Goal: Transaction & Acquisition: Purchase product/service

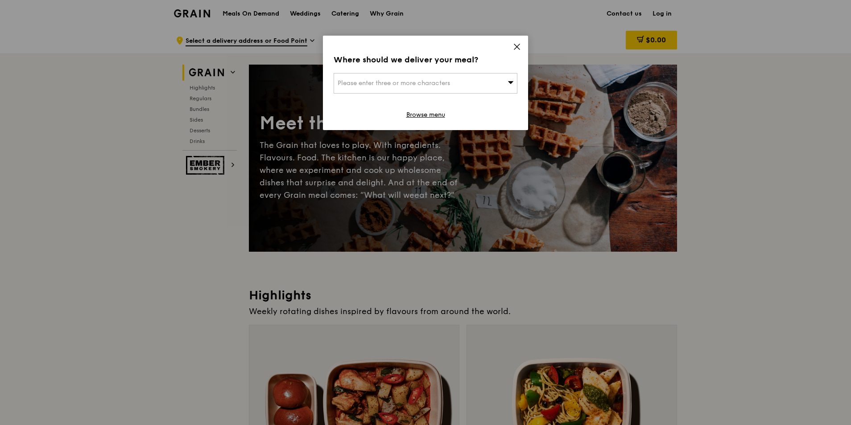
click at [439, 82] on span "Please enter three or more characters" at bounding box center [393, 83] width 112 height 8
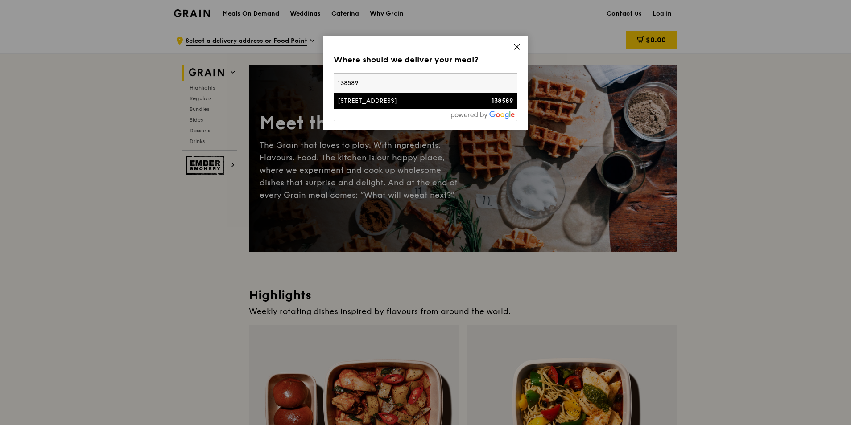
type input "138589"
click at [491, 100] on div "138589" at bounding box center [491, 101] width 44 height 9
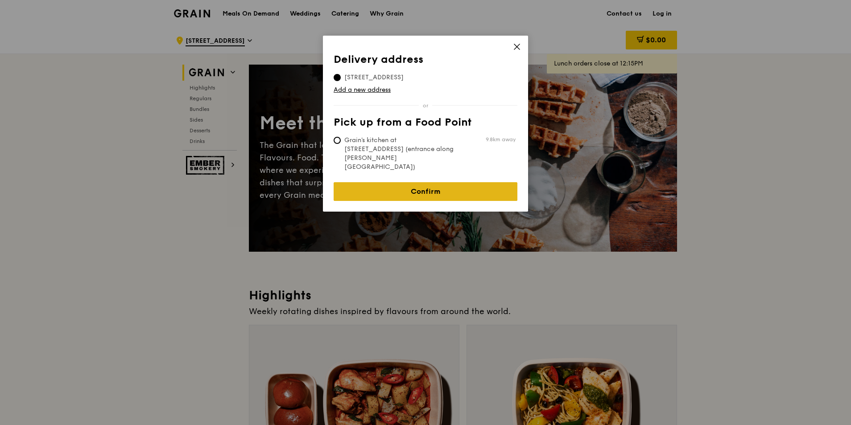
click at [473, 182] on link "Confirm" at bounding box center [425, 191] width 184 height 19
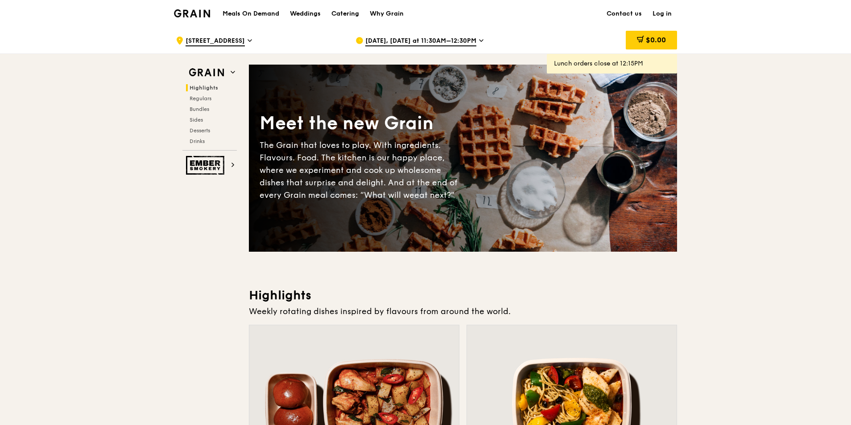
click at [471, 43] on span "Sep 11, Today at 11:30AM–12:30PM" at bounding box center [420, 42] width 111 height 10
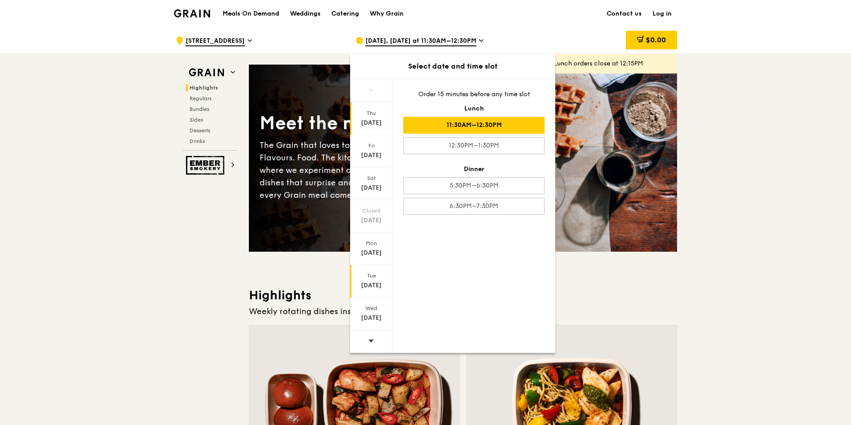
click at [379, 285] on div "Sep 16" at bounding box center [371, 285] width 40 height 9
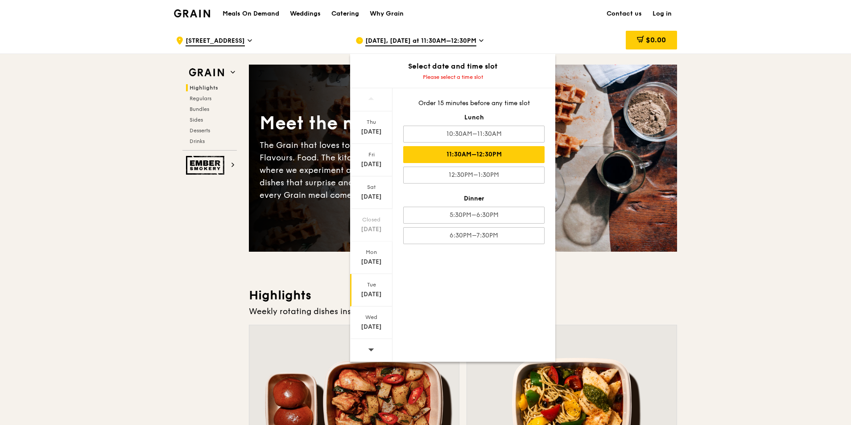
click at [501, 152] on div "11:30AM–12:30PM" at bounding box center [473, 154] width 141 height 17
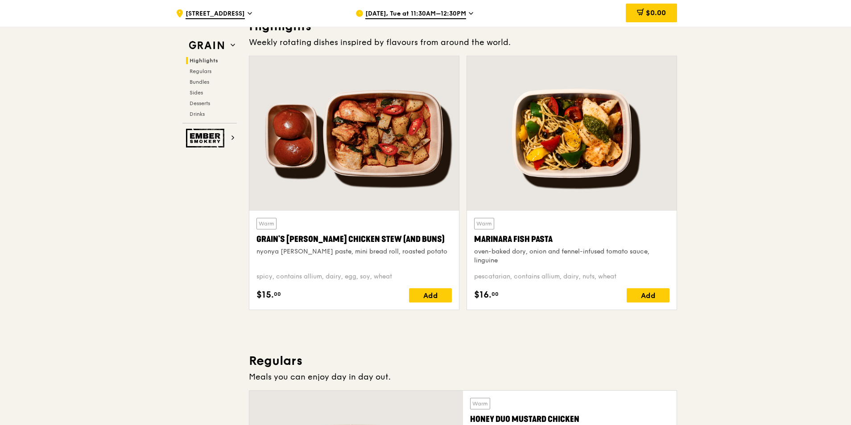
scroll to position [267, 0]
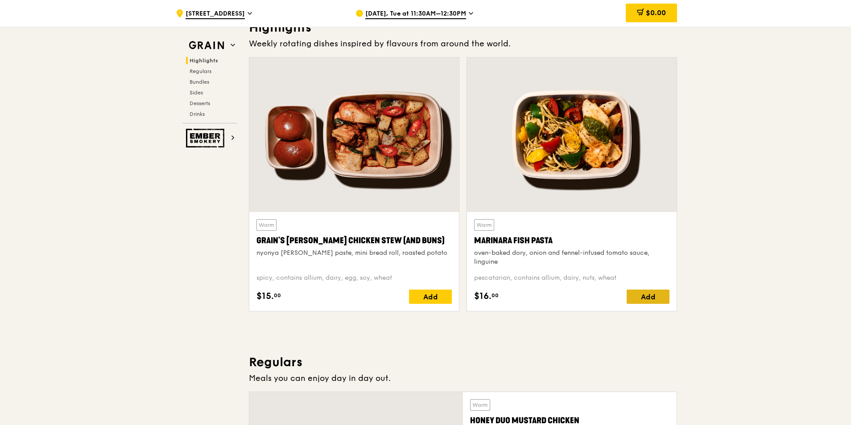
click at [633, 292] on div "Add" at bounding box center [647, 297] width 43 height 14
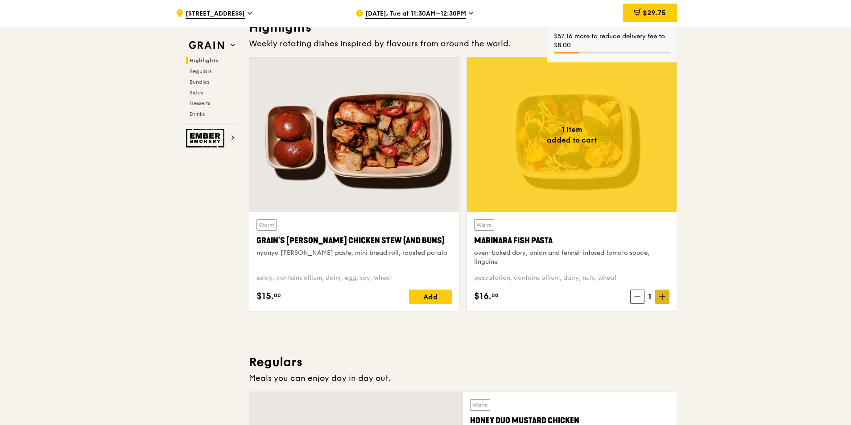
click at [664, 294] on icon at bounding box center [662, 297] width 6 height 6
drag, startPoint x: 664, startPoint y: 294, endPoint x: 664, endPoint y: 301, distance: 6.7
click at [664, 301] on span at bounding box center [662, 297] width 14 height 14
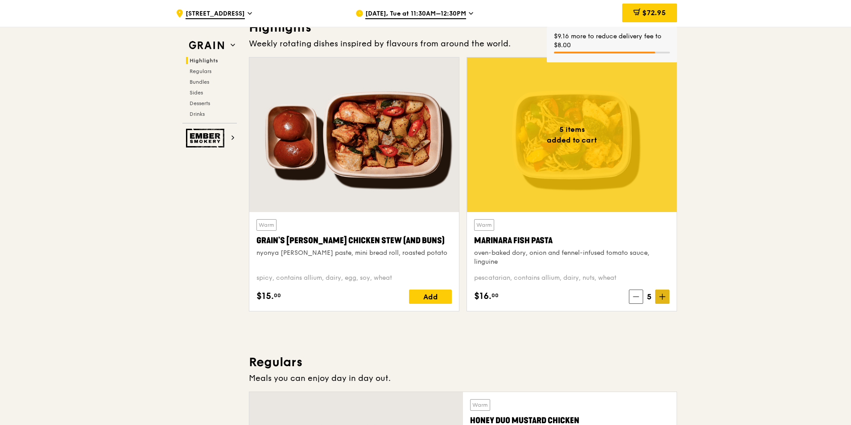
click at [665, 300] on span at bounding box center [662, 297] width 14 height 14
click at [664, 298] on icon at bounding box center [662, 297] width 6 height 6
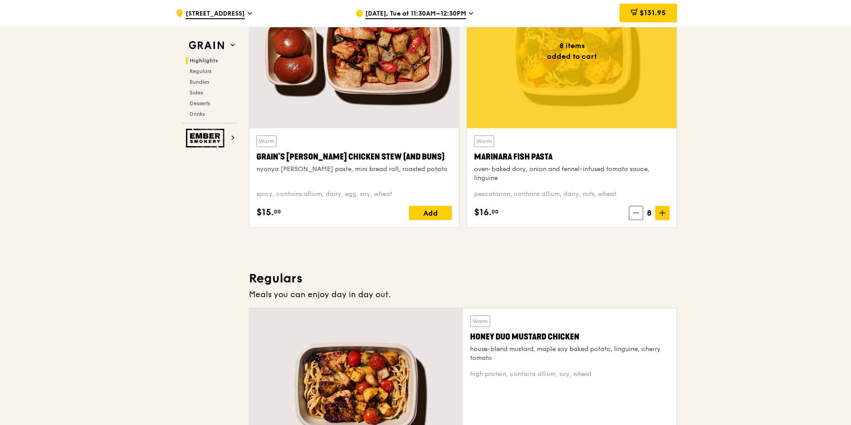
scroll to position [312, 0]
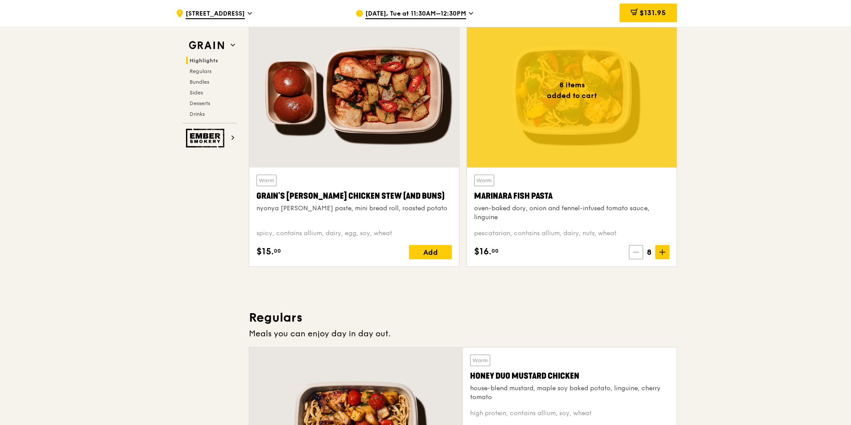
click at [634, 252] on icon at bounding box center [635, 252] width 5 height 0
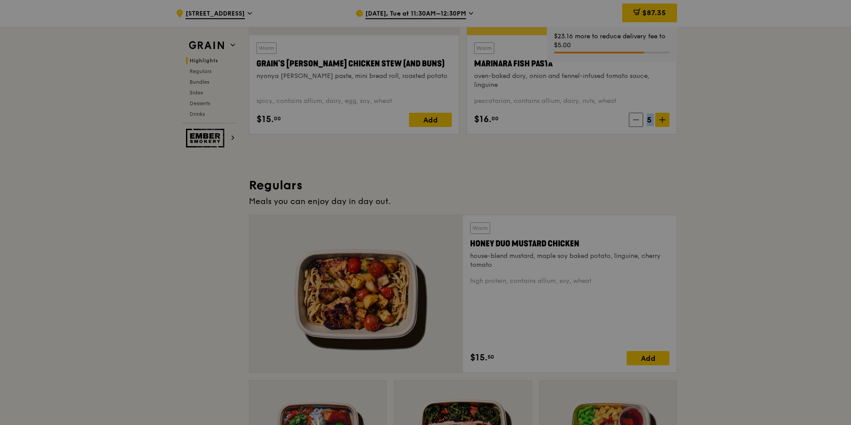
scroll to position [446, 0]
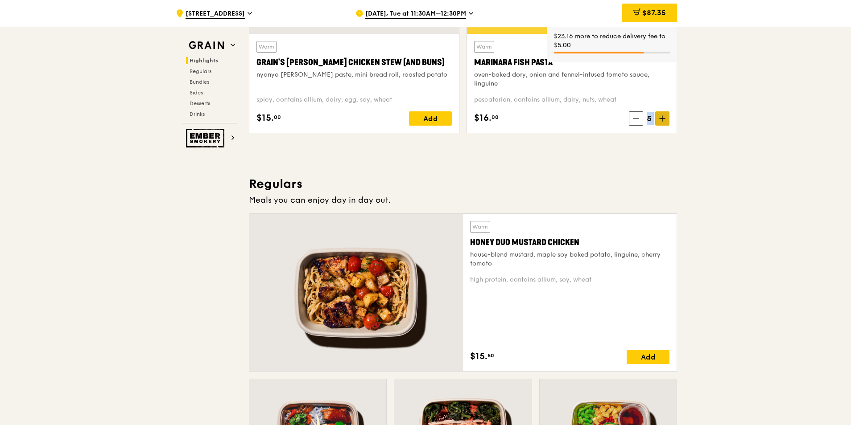
click at [660, 115] on span at bounding box center [662, 118] width 14 height 14
click at [660, 116] on icon at bounding box center [662, 118] width 6 height 6
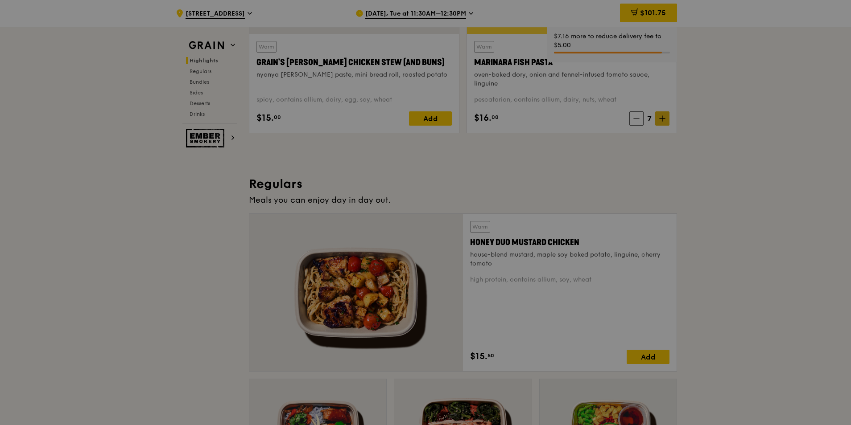
click at [660, 117] on div at bounding box center [425, 212] width 851 height 425
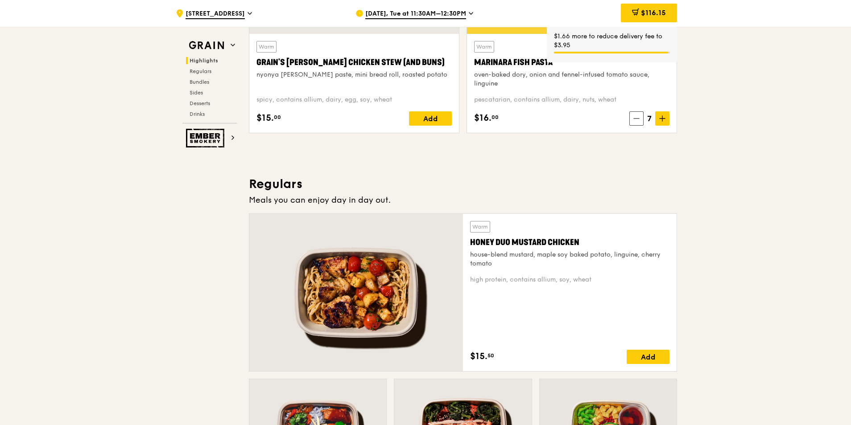
click at [660, 118] on icon at bounding box center [662, 118] width 6 height 6
click at [638, 357] on div "Add" at bounding box center [647, 357] width 43 height 14
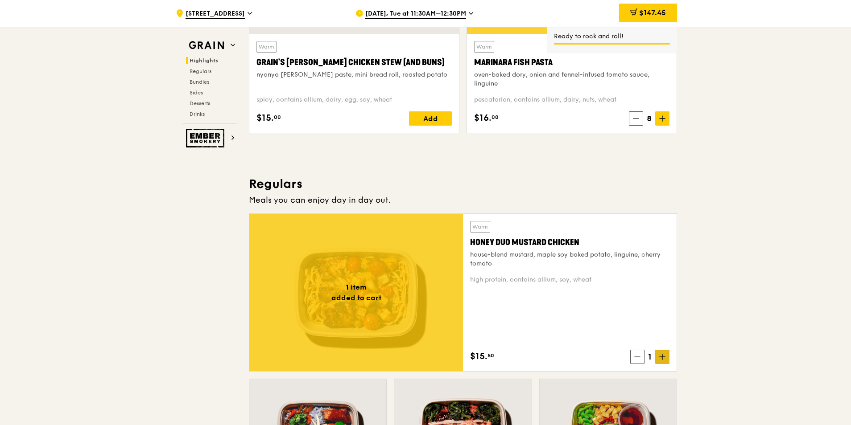
click at [662, 356] on icon at bounding box center [662, 356] width 0 height 5
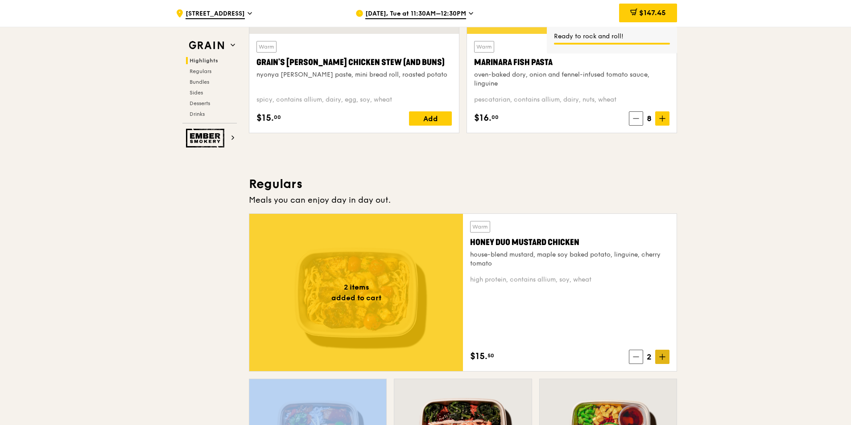
click at [662, 356] on icon at bounding box center [662, 356] width 0 height 5
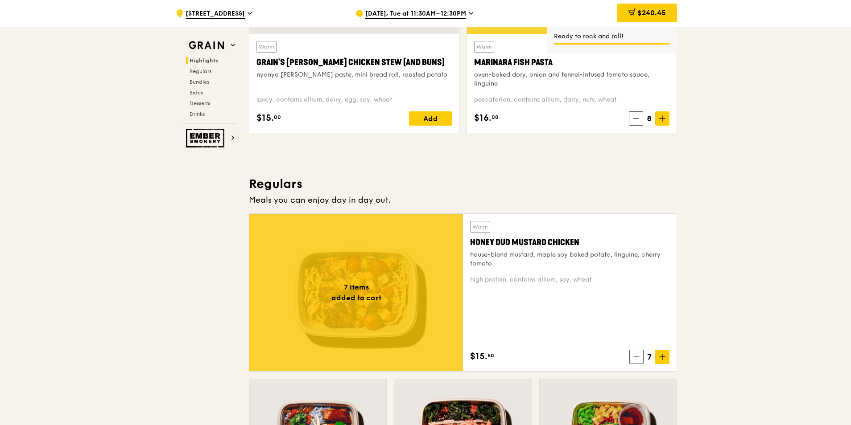
click at [662, 356] on icon at bounding box center [662, 357] width 6 height 6
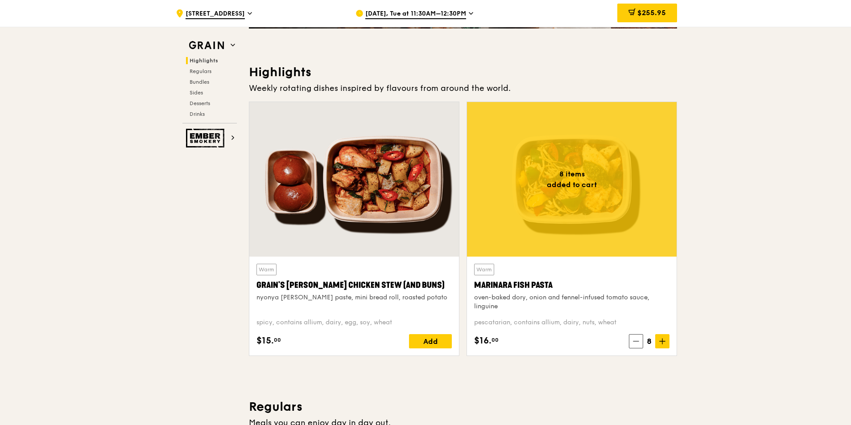
scroll to position [357, 0]
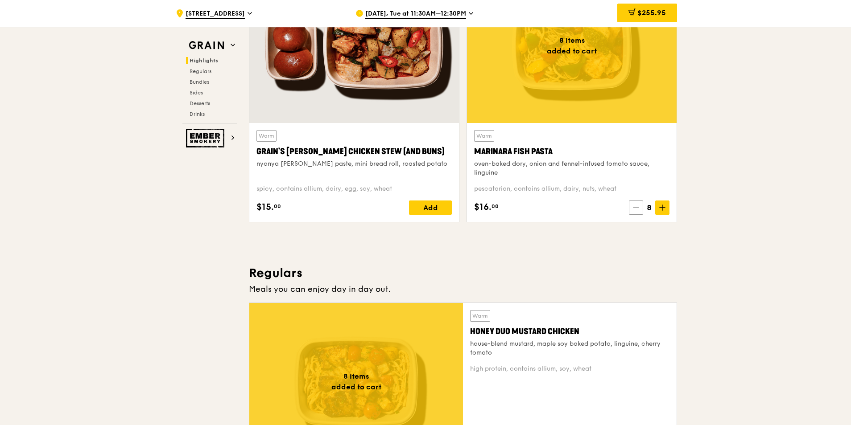
click at [630, 208] on span at bounding box center [636, 208] width 14 height 14
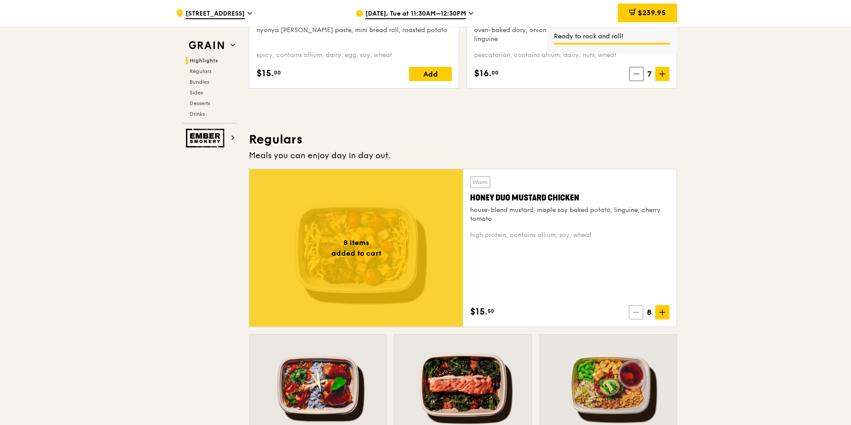
click at [638, 316] on icon at bounding box center [636, 312] width 6 height 6
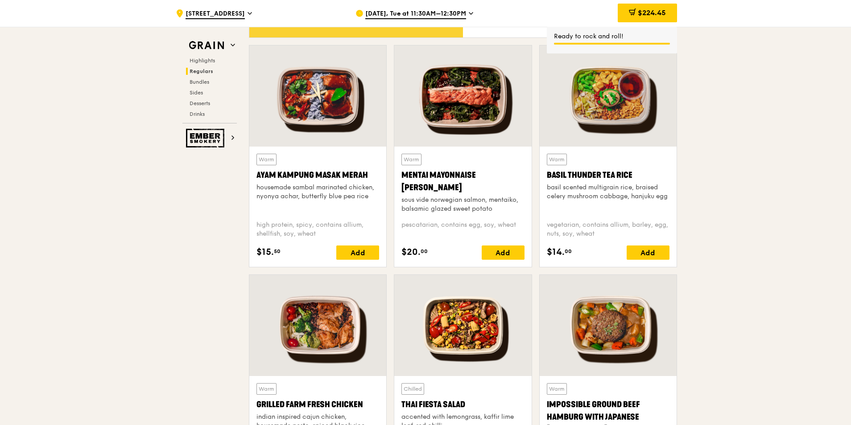
scroll to position [802, 0]
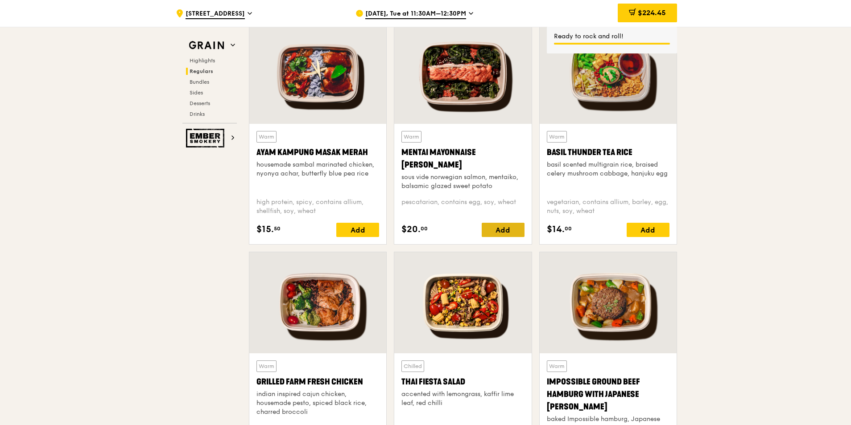
click at [511, 233] on div "Add" at bounding box center [502, 230] width 43 height 14
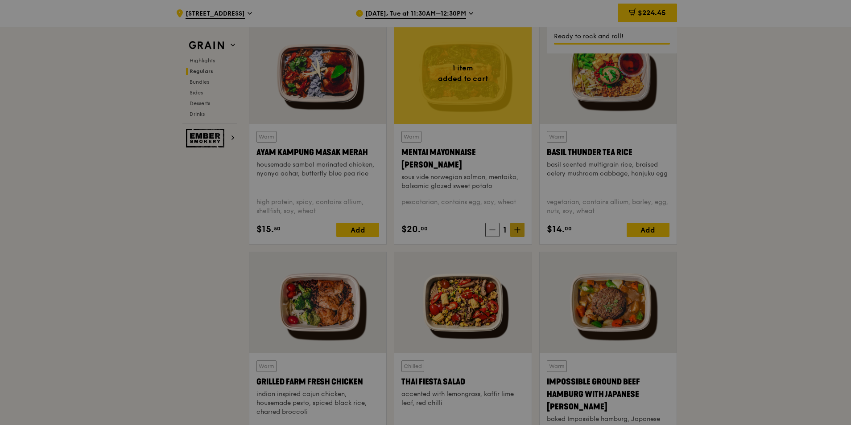
click at [522, 236] on div at bounding box center [425, 212] width 851 height 425
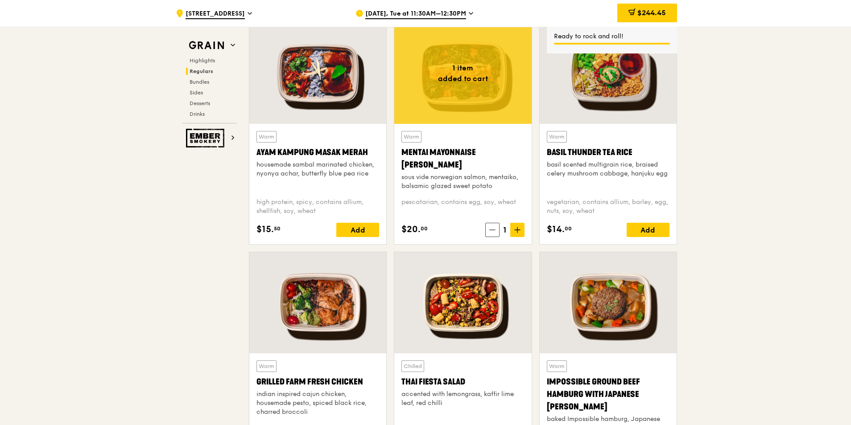
click at [519, 233] on icon at bounding box center [517, 230] width 6 height 6
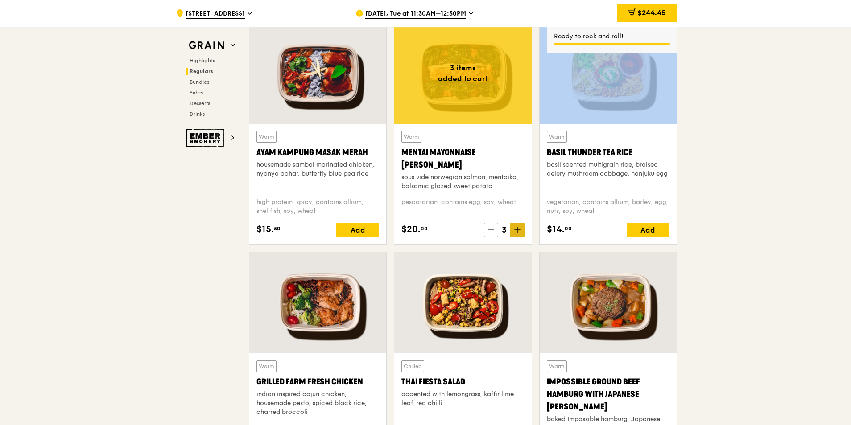
click at [519, 233] on icon at bounding box center [517, 230] width 6 height 6
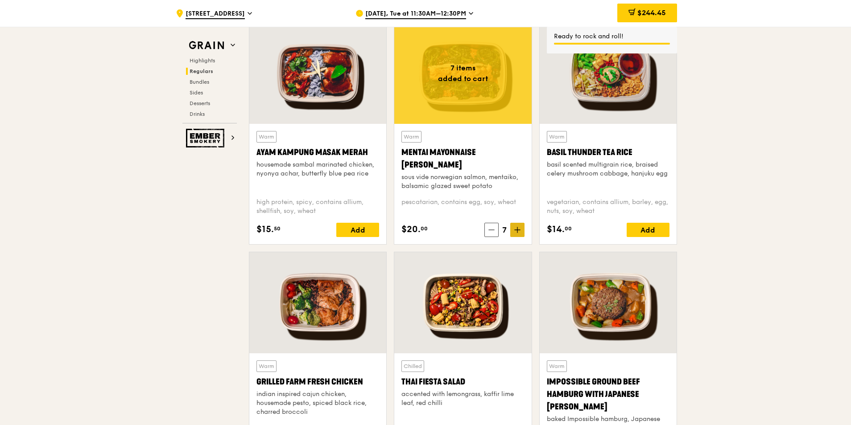
click at [519, 230] on icon at bounding box center [516, 230] width 5 height 0
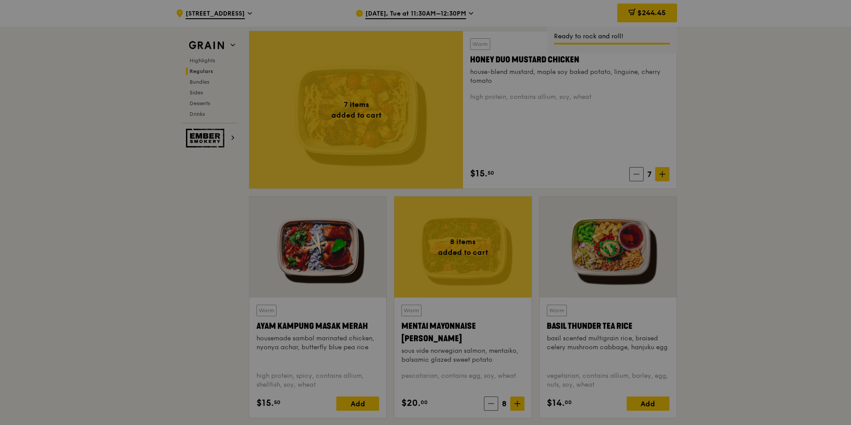
scroll to position [624, 0]
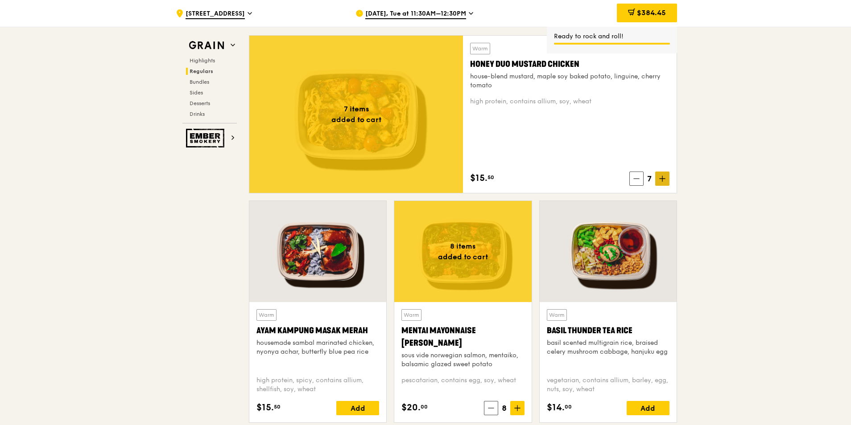
click at [664, 184] on span at bounding box center [662, 179] width 14 height 14
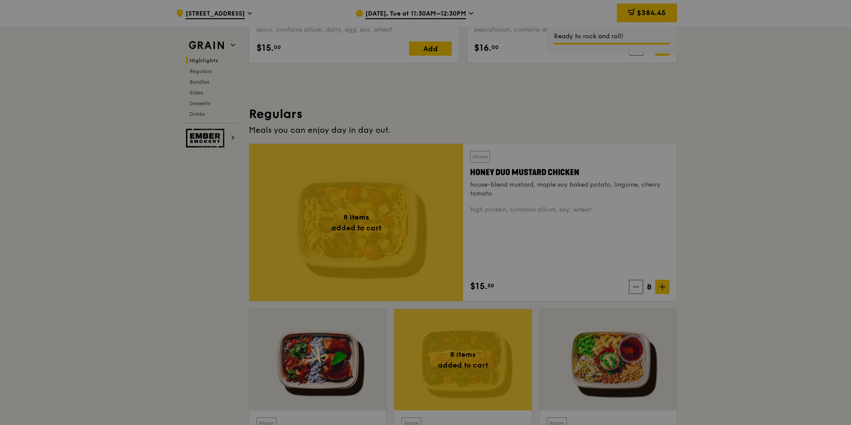
scroll to position [446, 0]
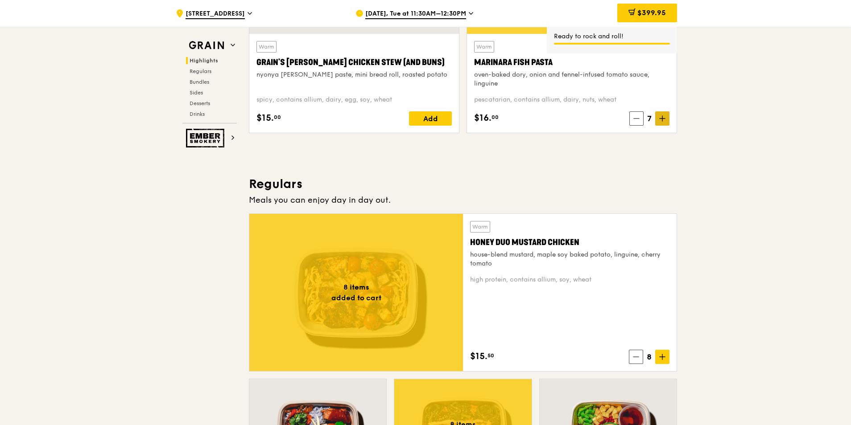
click at [666, 119] on span at bounding box center [662, 118] width 14 height 14
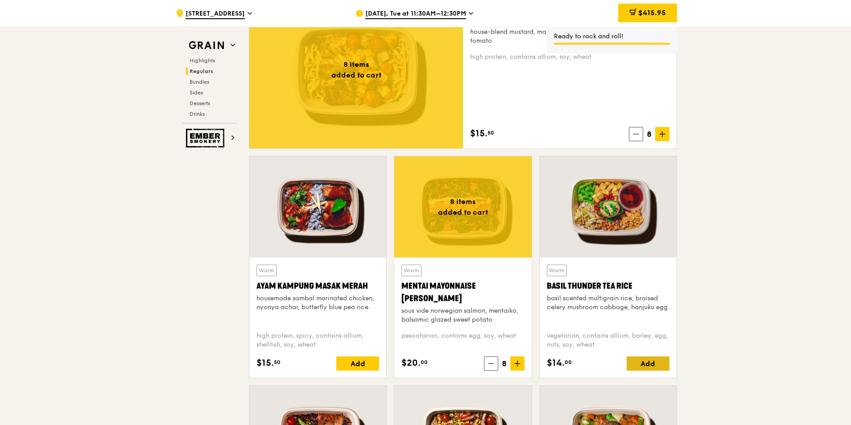
click at [649, 362] on div "Add" at bounding box center [647, 364] width 43 height 14
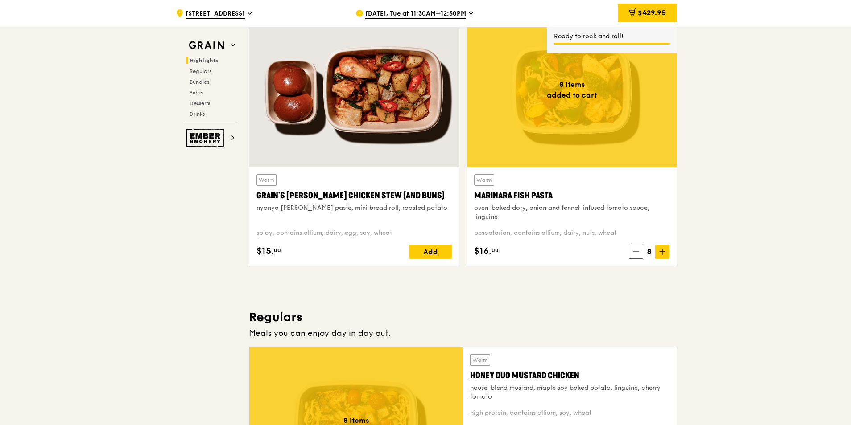
scroll to position [312, 0]
click at [639, 14] on span "$429.95" at bounding box center [651, 12] width 28 height 8
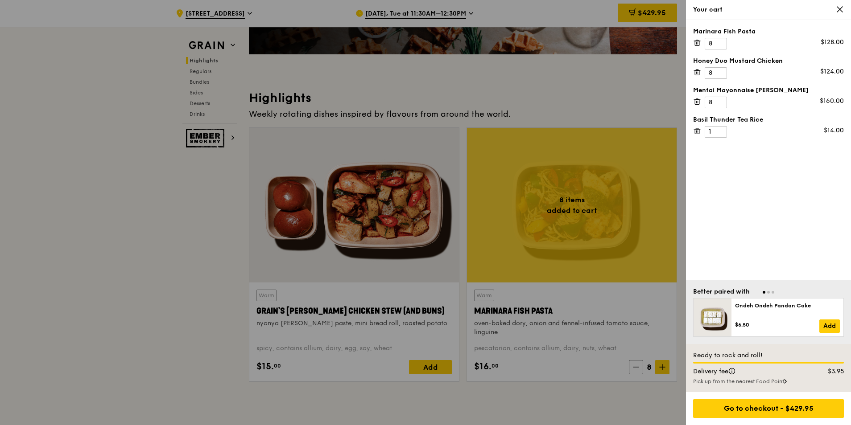
scroll to position [178, 0]
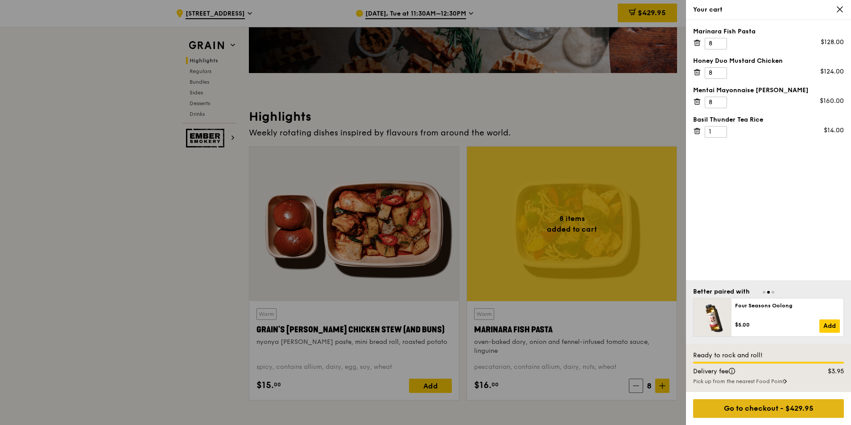
click at [775, 408] on div "Go to checkout - $429.95" at bounding box center [768, 408] width 151 height 19
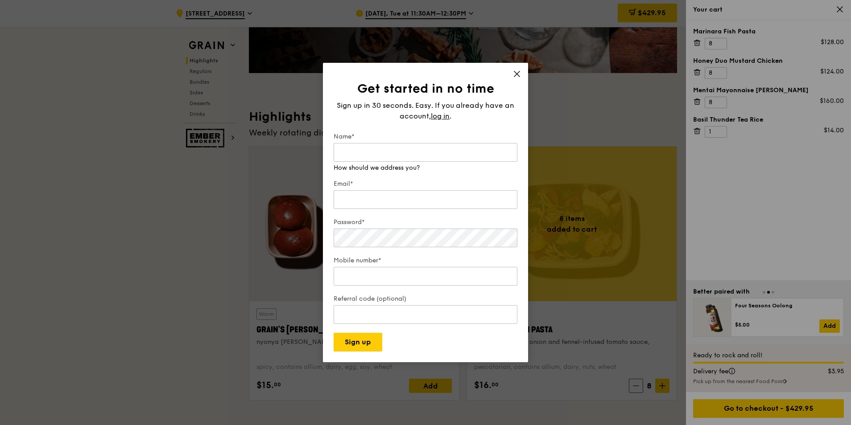
click at [515, 75] on icon at bounding box center [517, 74] width 8 height 8
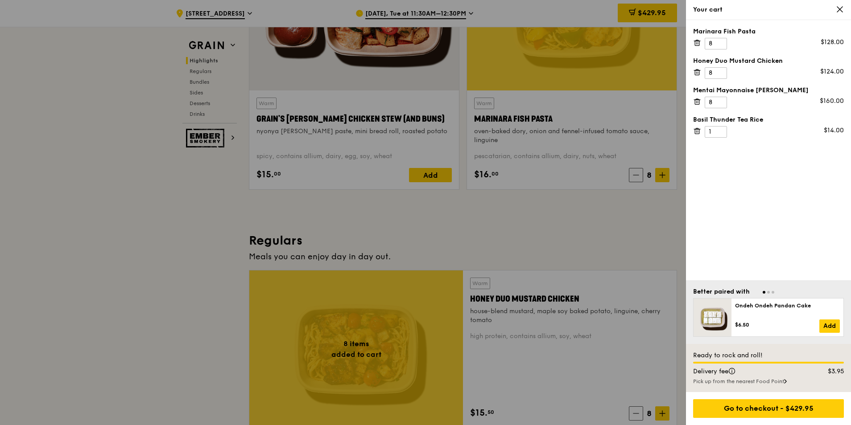
scroll to position [401, 0]
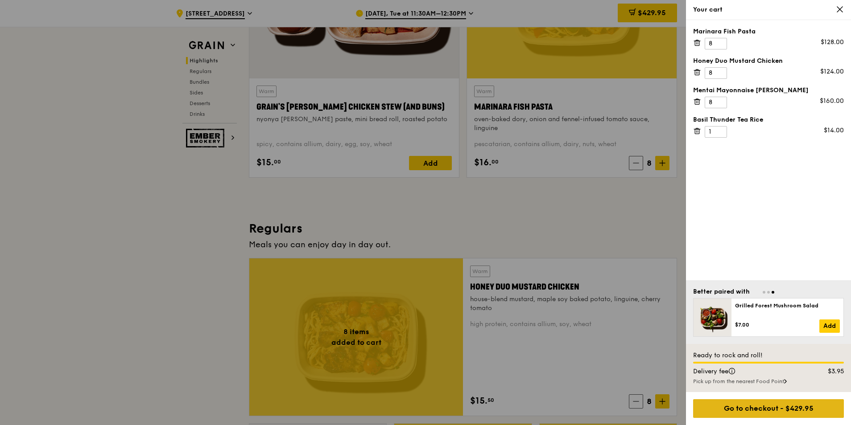
click at [733, 402] on div "Go to checkout - $429.95" at bounding box center [768, 408] width 151 height 19
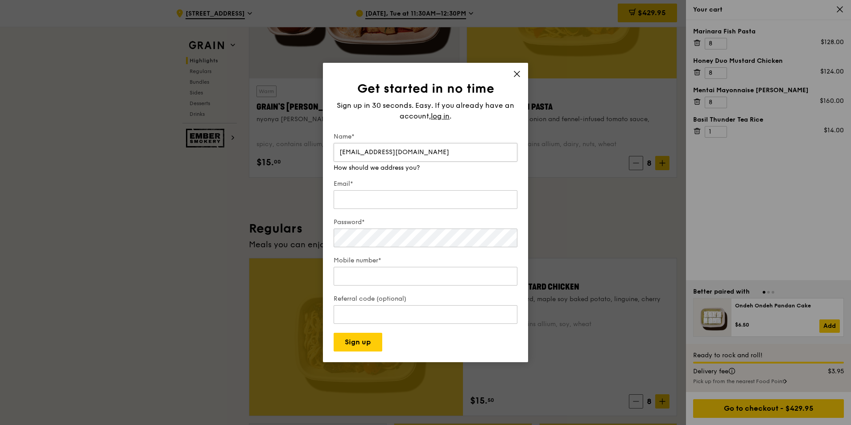
type input "ftham@levi.com"
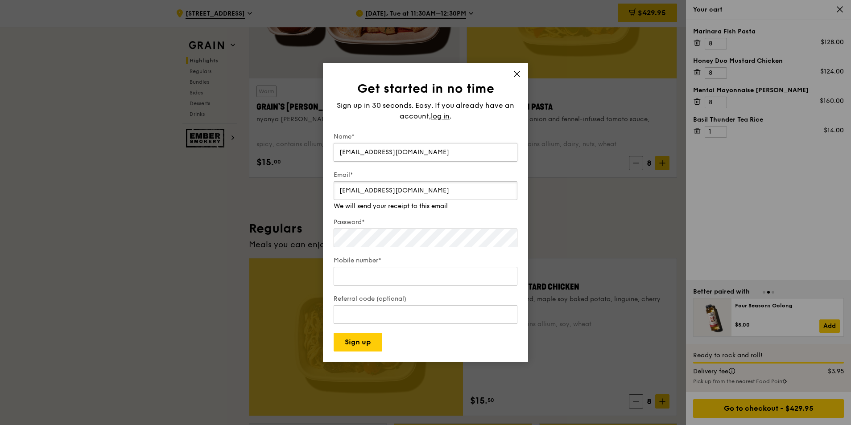
type input "ftham@levi.com"
type input "96512070"
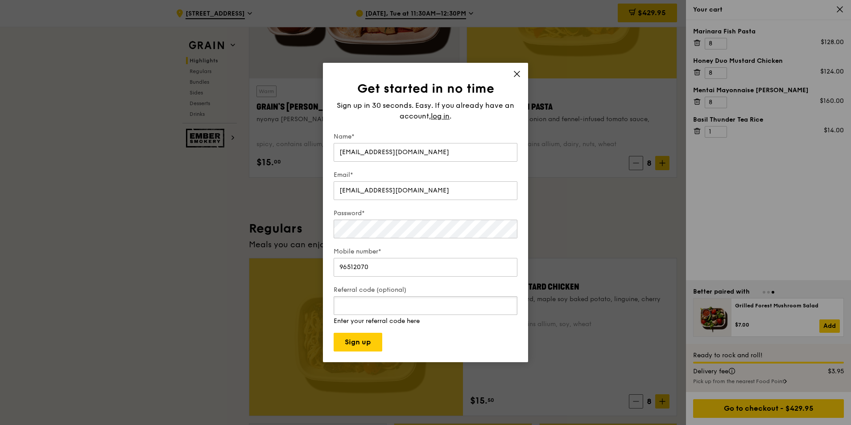
paste input "RF277205"
type input "RF277205"
click at [372, 343] on button "Sign up" at bounding box center [357, 342] width 49 height 19
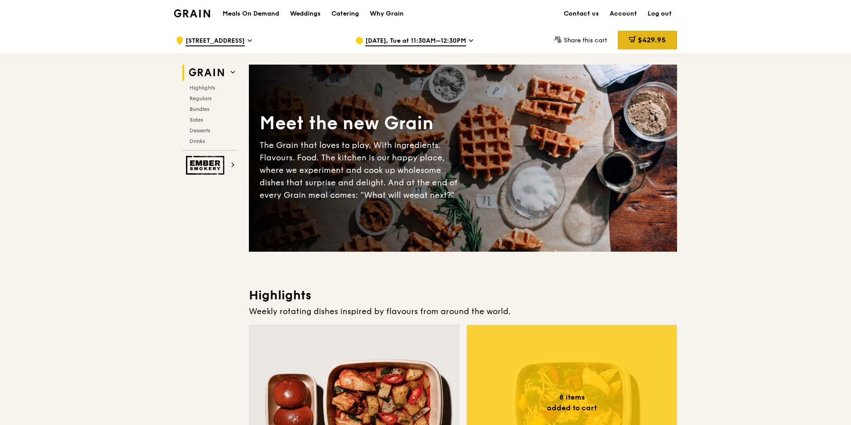
click at [650, 39] on span "$429.95" at bounding box center [651, 40] width 28 height 8
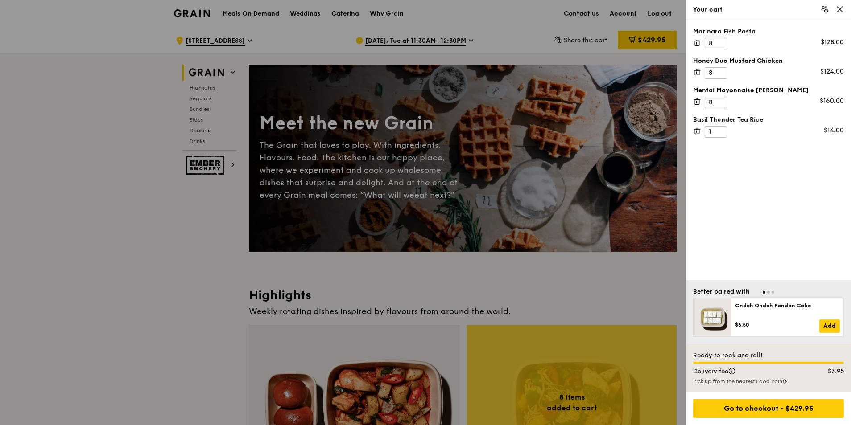
click at [582, 39] on div at bounding box center [425, 212] width 851 height 425
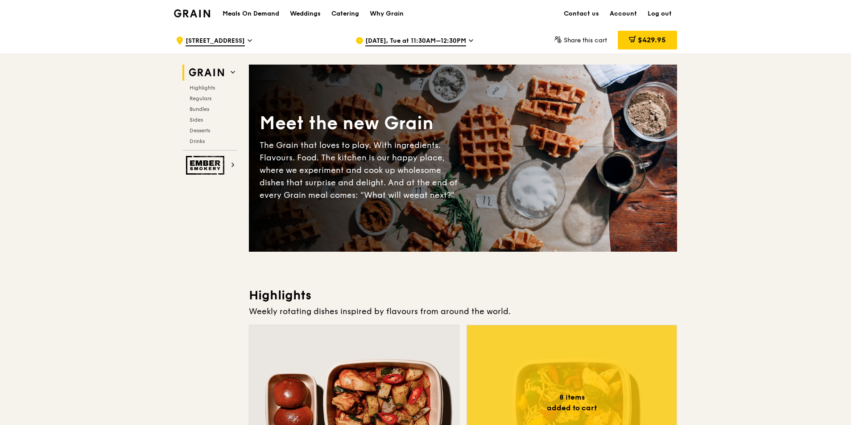
click at [577, 41] on span "Share this cart" at bounding box center [584, 41] width 43 height 8
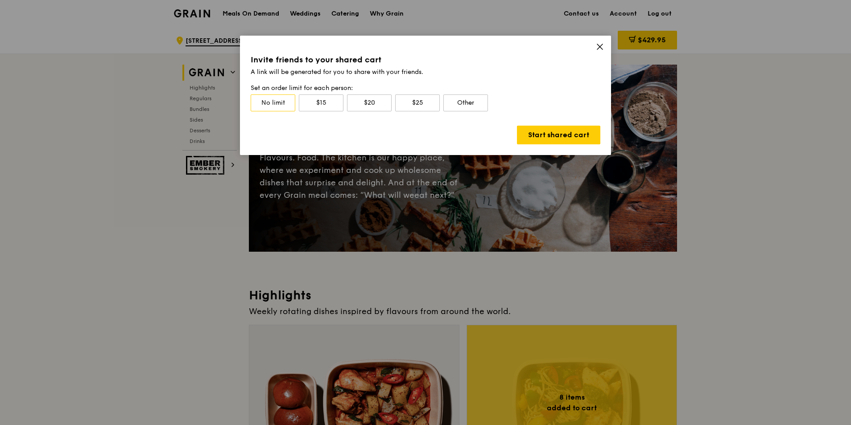
click at [607, 51] on div "Invite friends to your shared cart A link will be generated for you to share wi…" at bounding box center [425, 95] width 371 height 119
click at [601, 49] on icon at bounding box center [600, 47] width 8 height 8
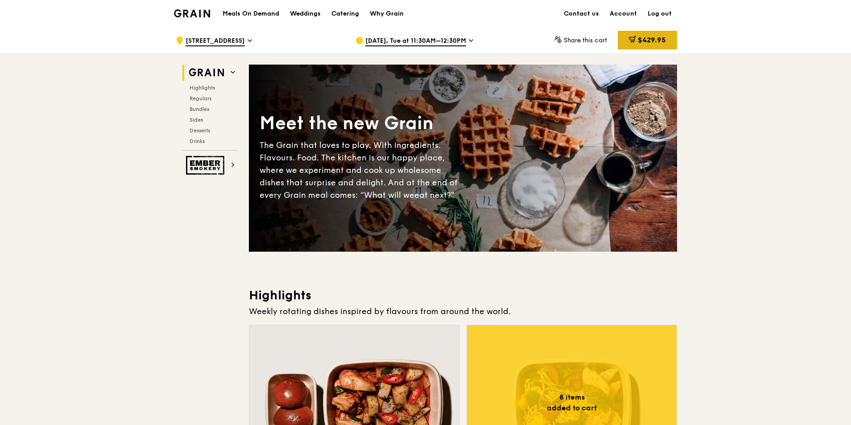
click at [646, 42] on span "$429.95" at bounding box center [651, 40] width 28 height 8
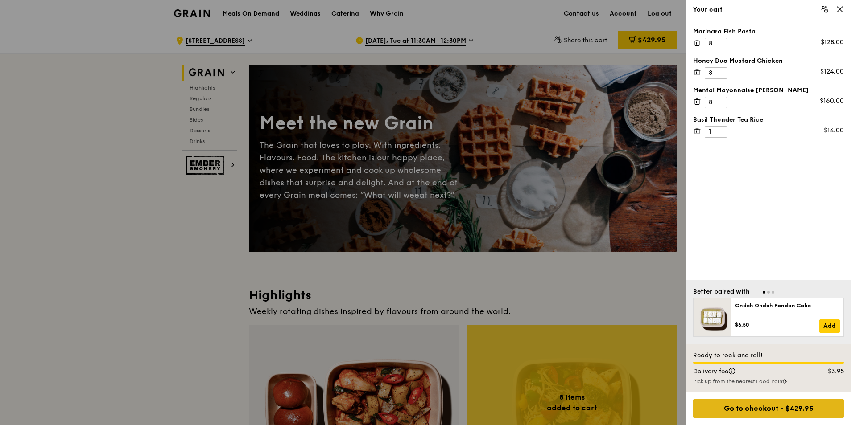
click at [738, 403] on div "Go to checkout - $429.95" at bounding box center [768, 408] width 151 height 19
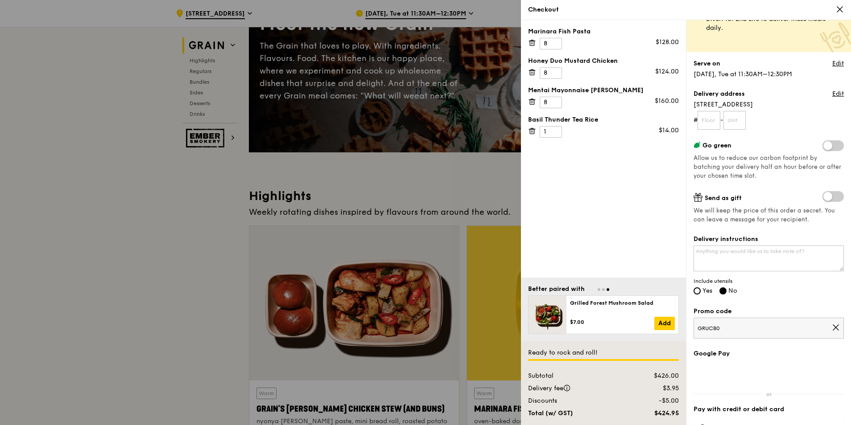
scroll to position [89, 0]
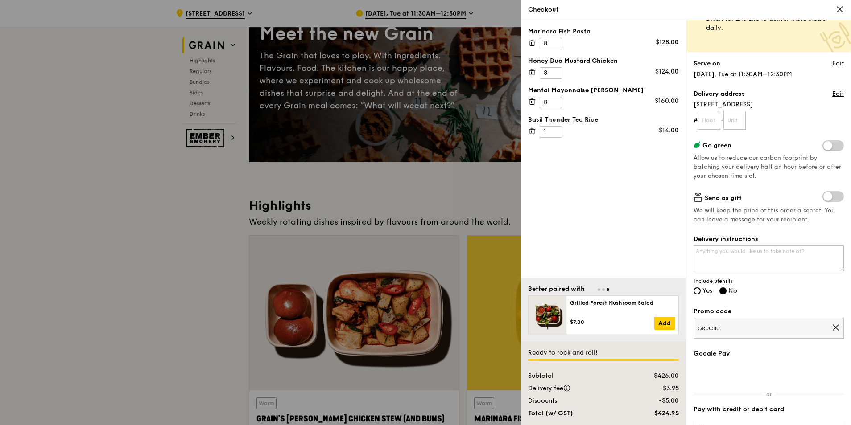
click at [838, 9] on icon at bounding box center [839, 9] width 8 height 8
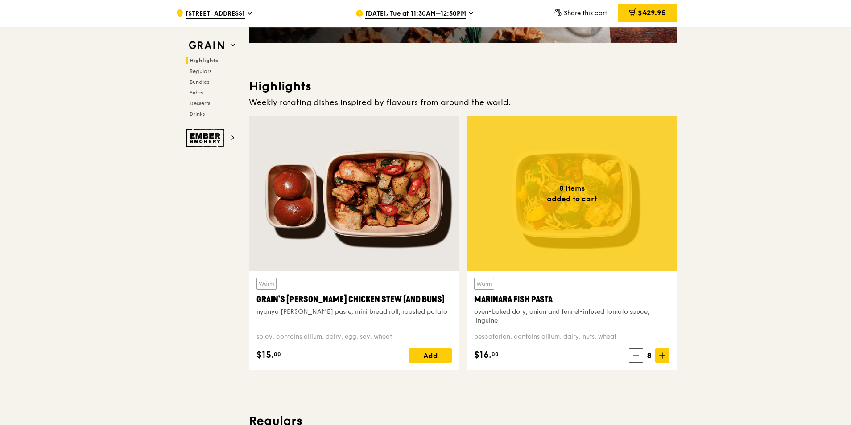
scroll to position [267, 0]
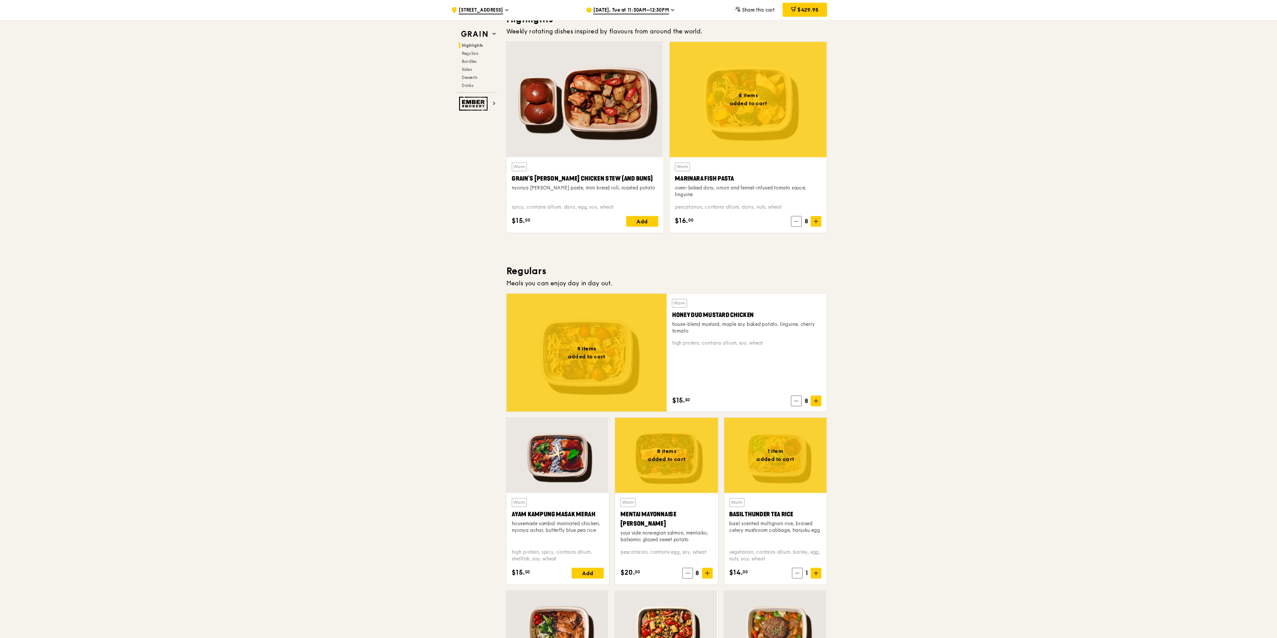
scroll to position [238, 0]
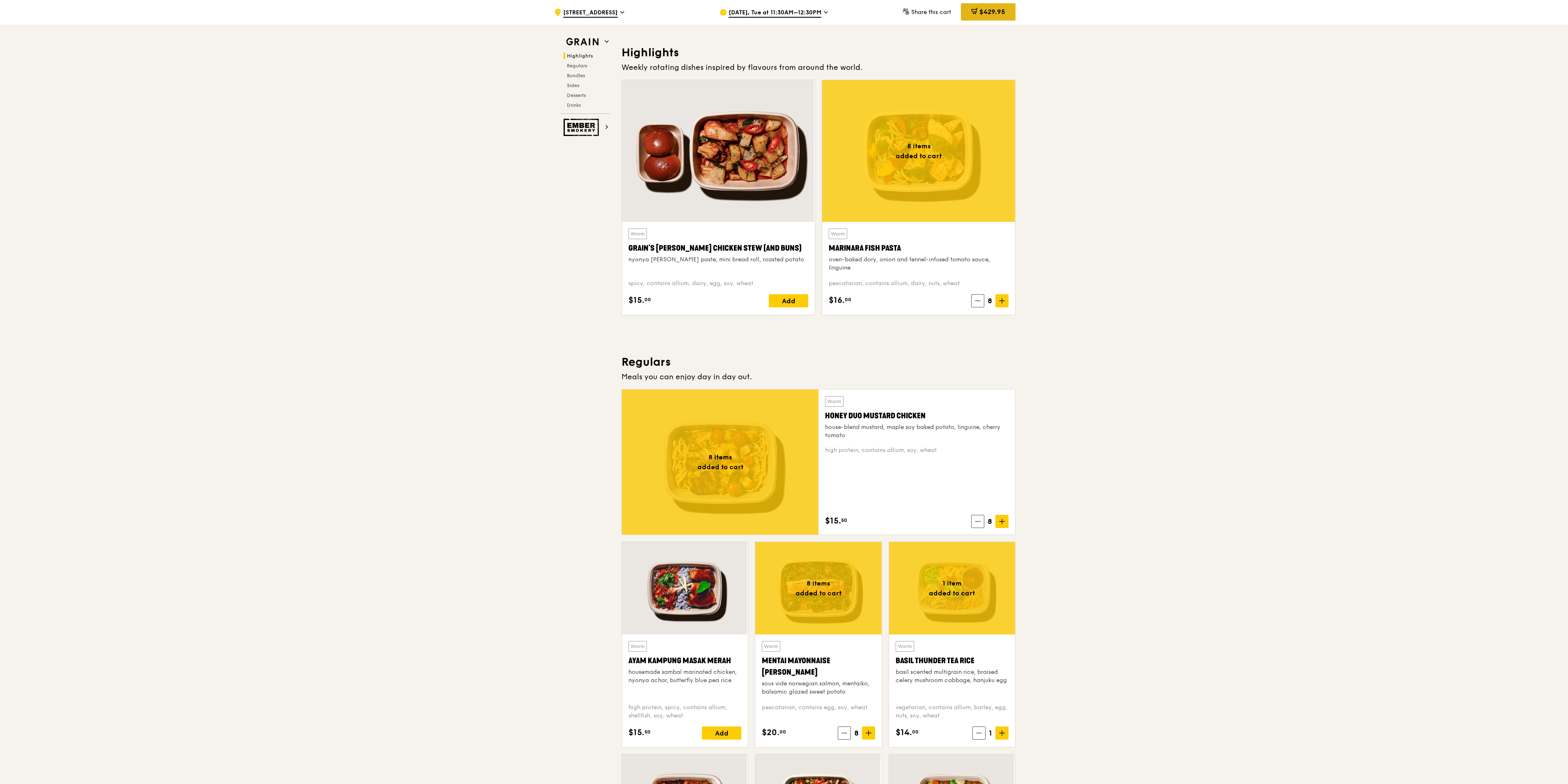
click at [783, 11] on span "$429.95" at bounding box center [993, 11] width 26 height 7
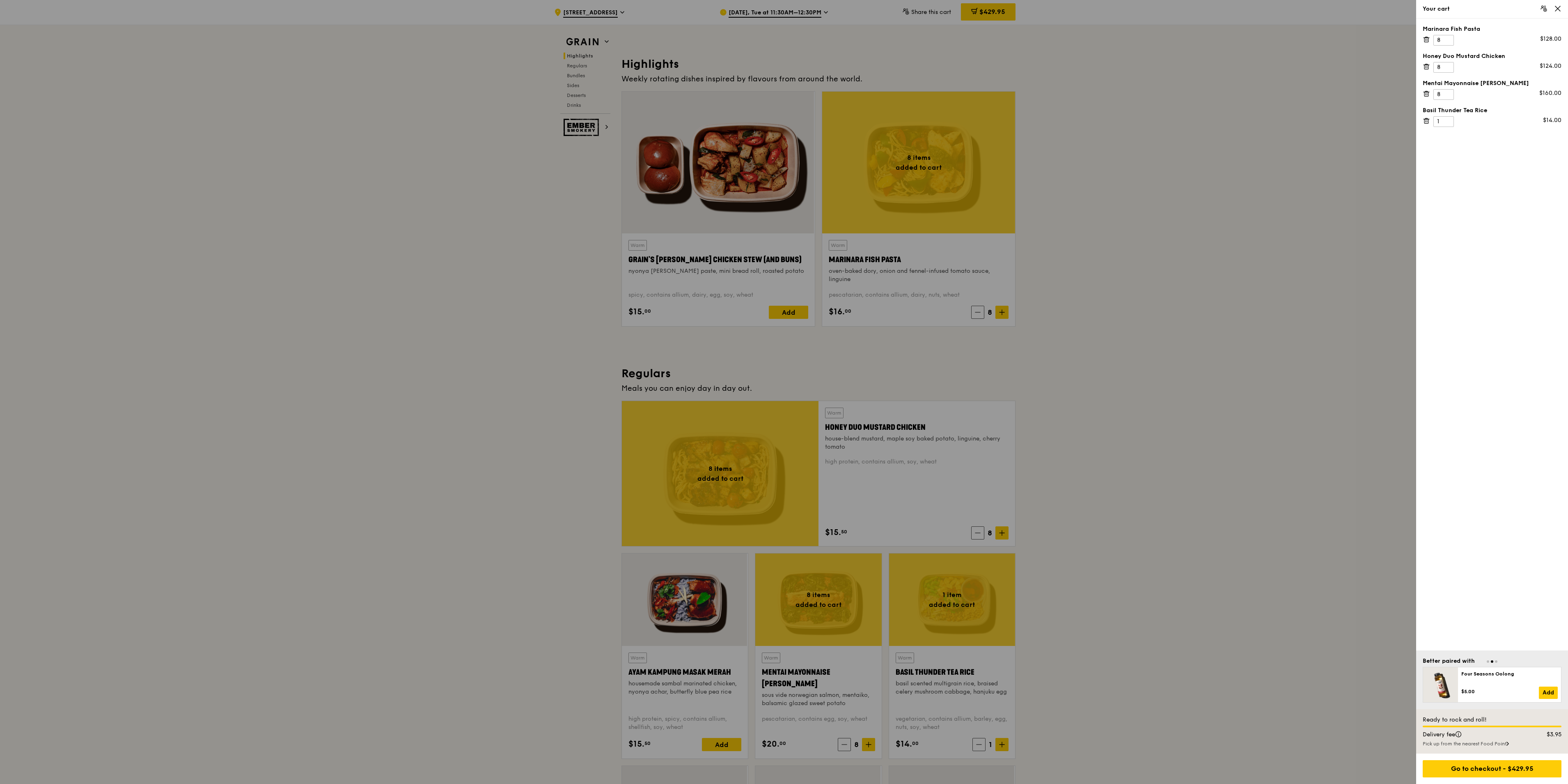
scroll to position [178, 0]
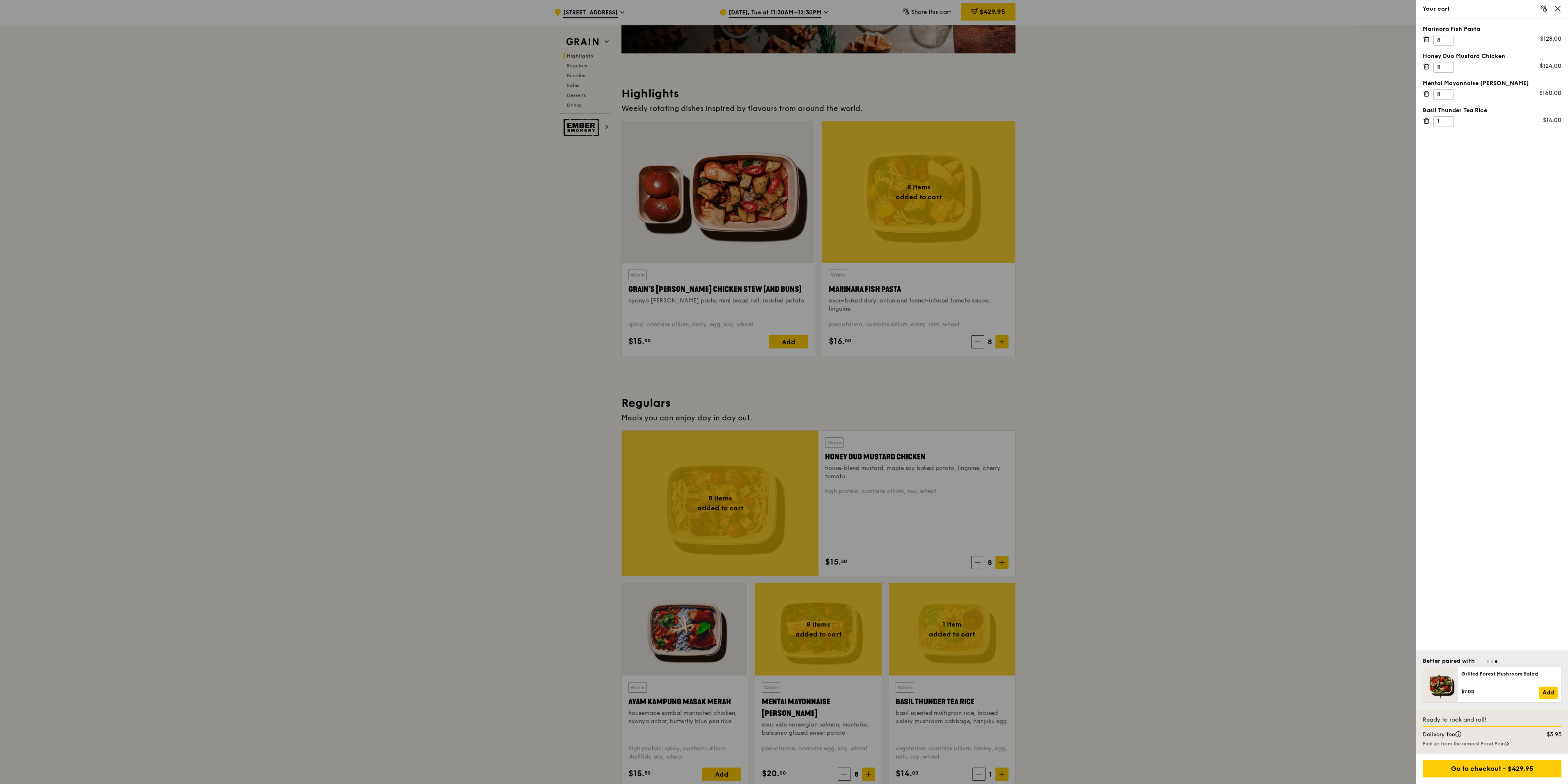
click at [783, 356] on div at bounding box center [784, 392] width 1568 height 784
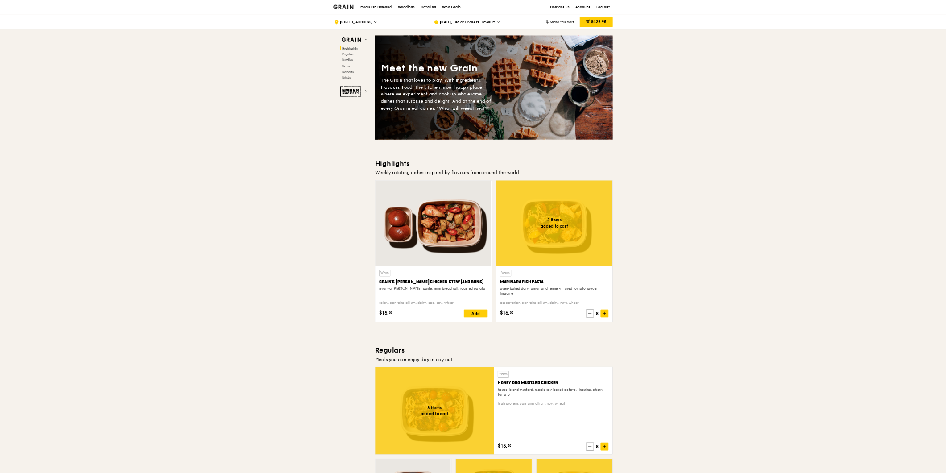
scroll to position [0, 0]
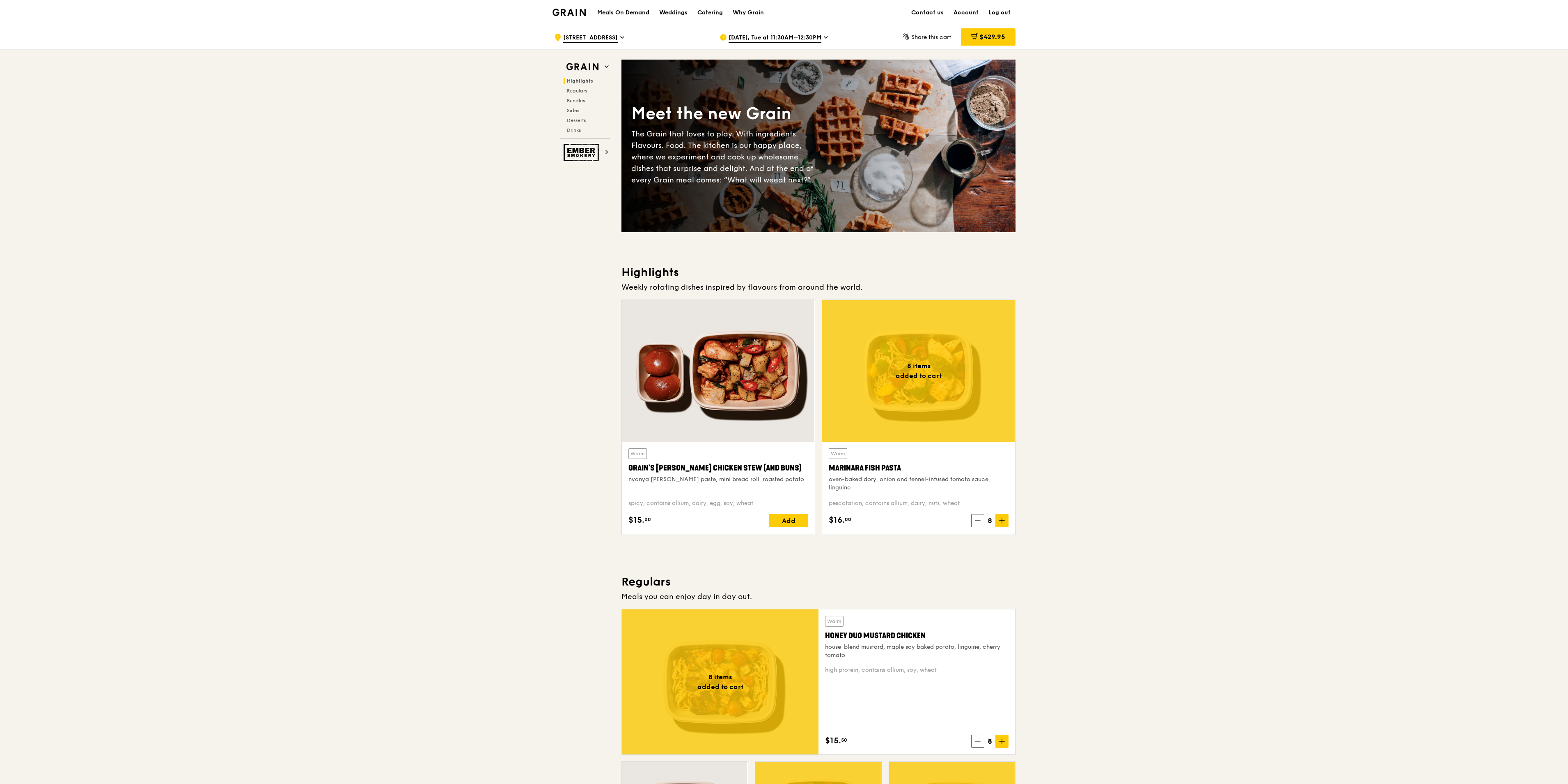
drag, startPoint x: 994, startPoint y: 35, endPoint x: 1281, endPoint y: 251, distance: 359.2
click at [783, 35] on span "$429.95" at bounding box center [993, 37] width 26 height 7
